Goal: Navigation & Orientation: Find specific page/section

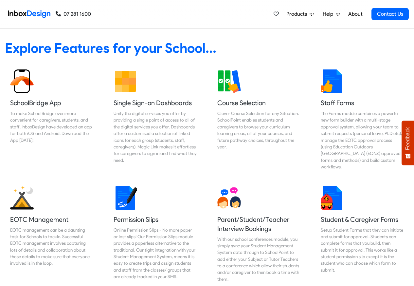
scroll to position [1057, 0]
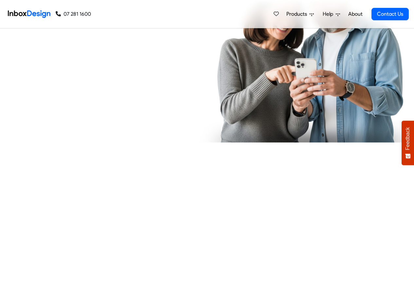
checkbox input "true"
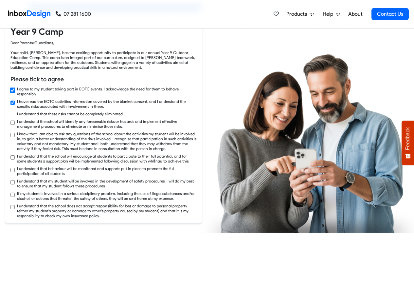
checkbox input "true"
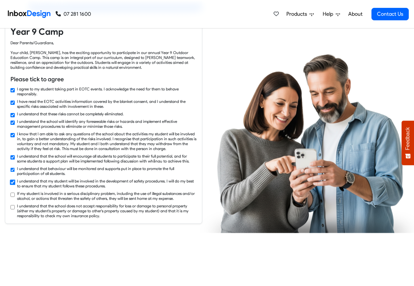
checkbox input "true"
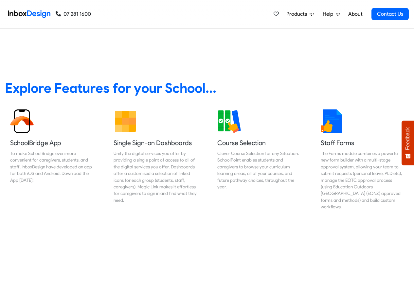
scroll to position [236, 0]
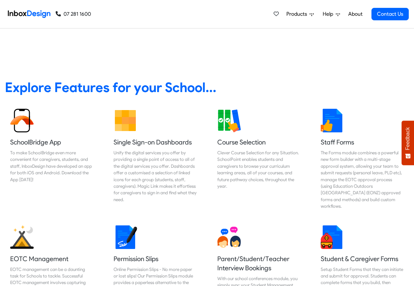
click at [355, 14] on link "About" at bounding box center [356, 14] width 18 height 13
